Goal: Communication & Community: Participate in discussion

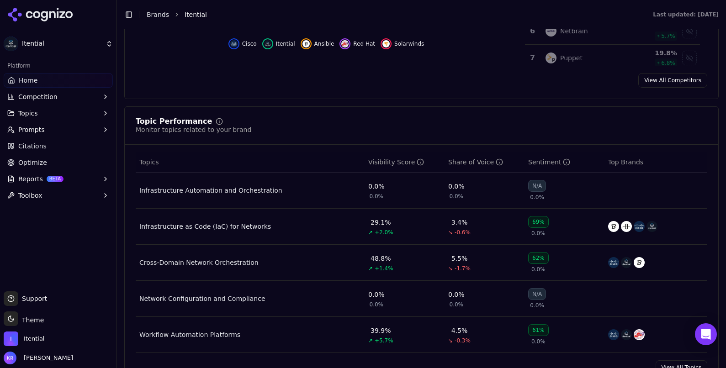
scroll to position [311, 0]
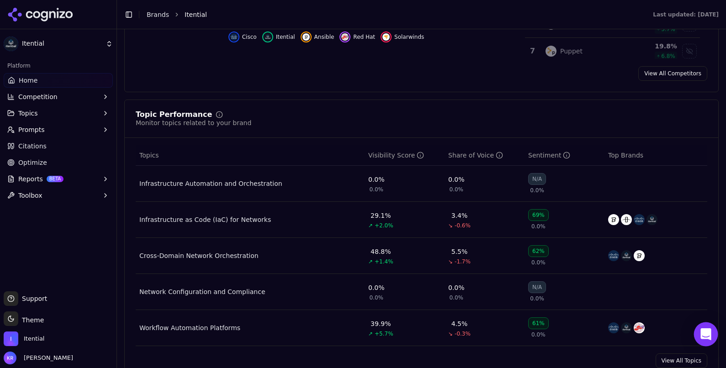
click at [709, 333] on icon "Open Intercom Messenger" at bounding box center [706, 335] width 11 height 12
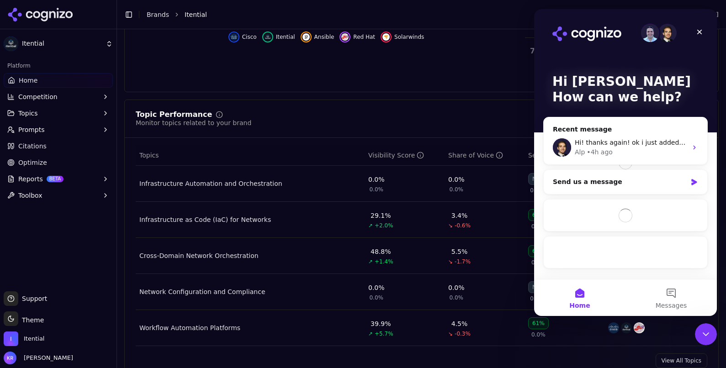
scroll to position [0, 0]
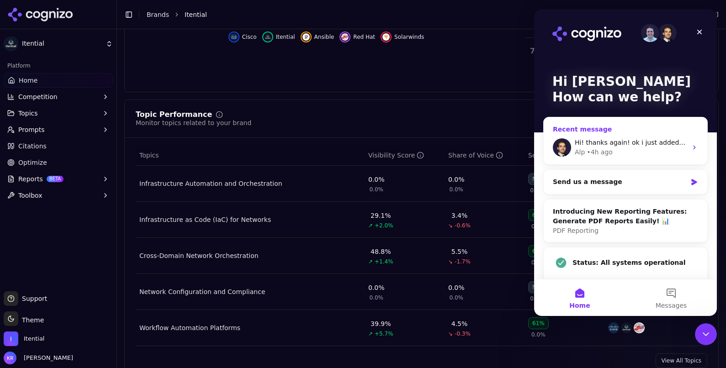
click at [626, 148] on div "Alp • 4h ago" at bounding box center [631, 153] width 112 height 10
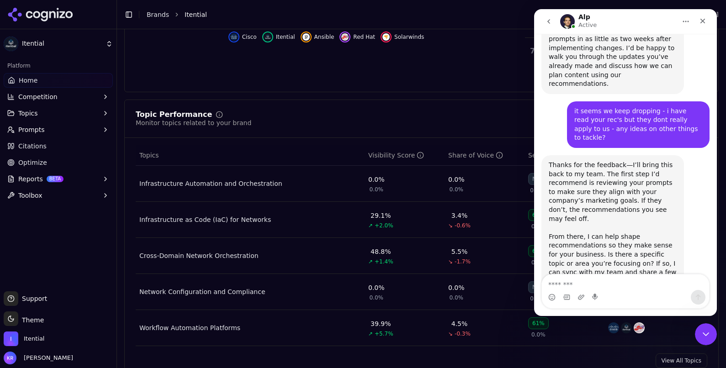
scroll to position [748, 0]
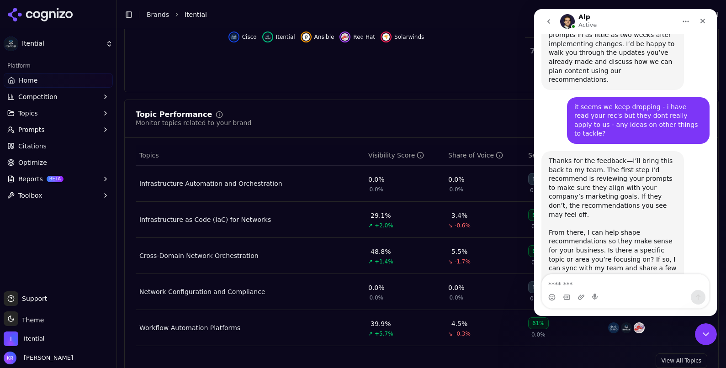
click at [641, 288] on textarea "Message…" at bounding box center [625, 283] width 167 height 16
click at [624, 282] on textarea "Message…" at bounding box center [625, 283] width 167 height 16
type textarea "**********"
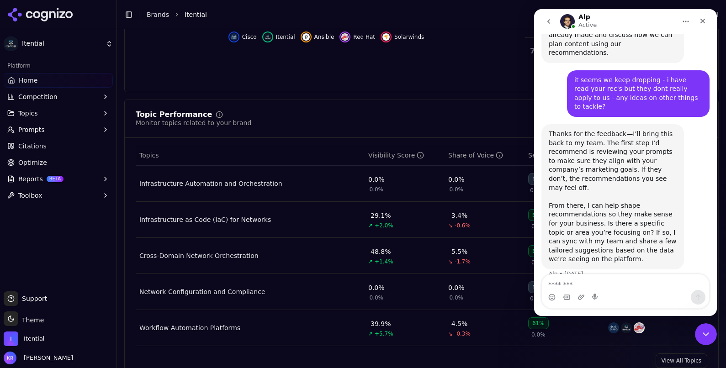
scroll to position [775, 0]
click at [702, 21] on icon "Close" at bounding box center [703, 21] width 5 height 5
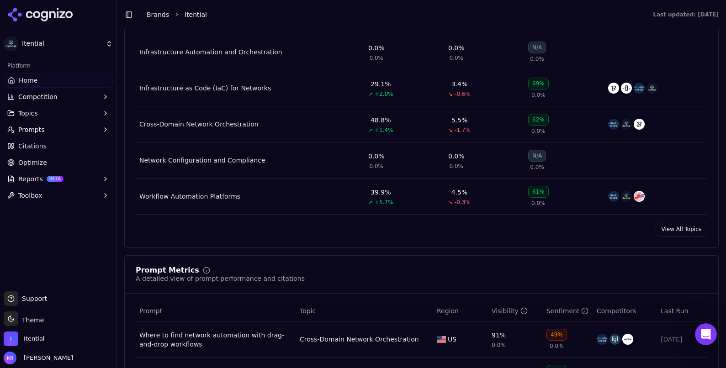
scroll to position [0, 0]
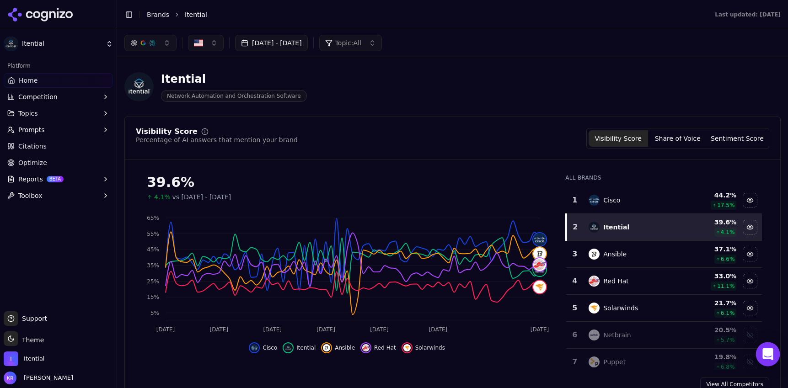
click at [768, 356] on icon "Open Intercom Messenger" at bounding box center [767, 354] width 11 height 12
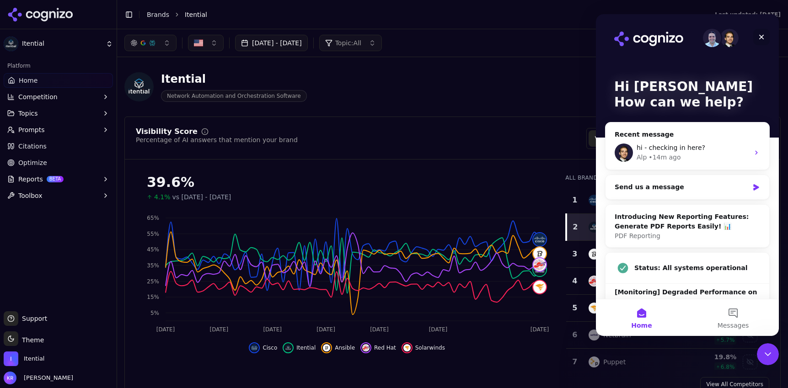
click at [764, 36] on icon "Close" at bounding box center [761, 36] width 7 height 7
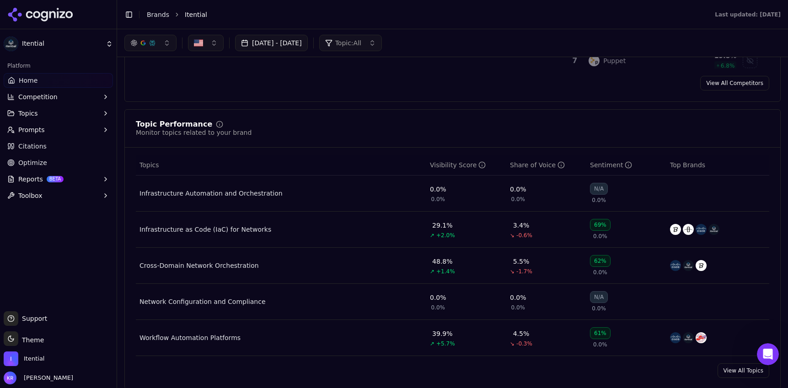
scroll to position [302, 0]
